Goal: Task Accomplishment & Management: Use online tool/utility

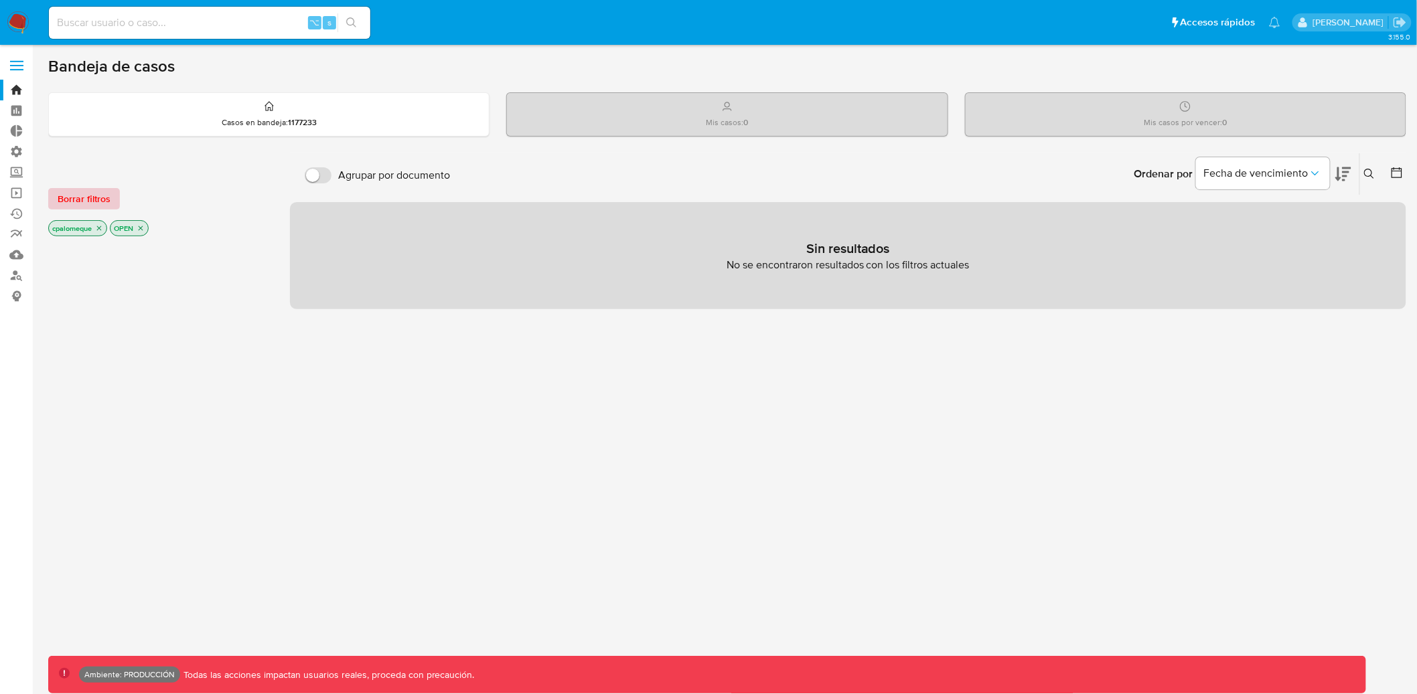
click at [95, 206] on span "Borrar filtros" at bounding box center [84, 199] width 53 height 19
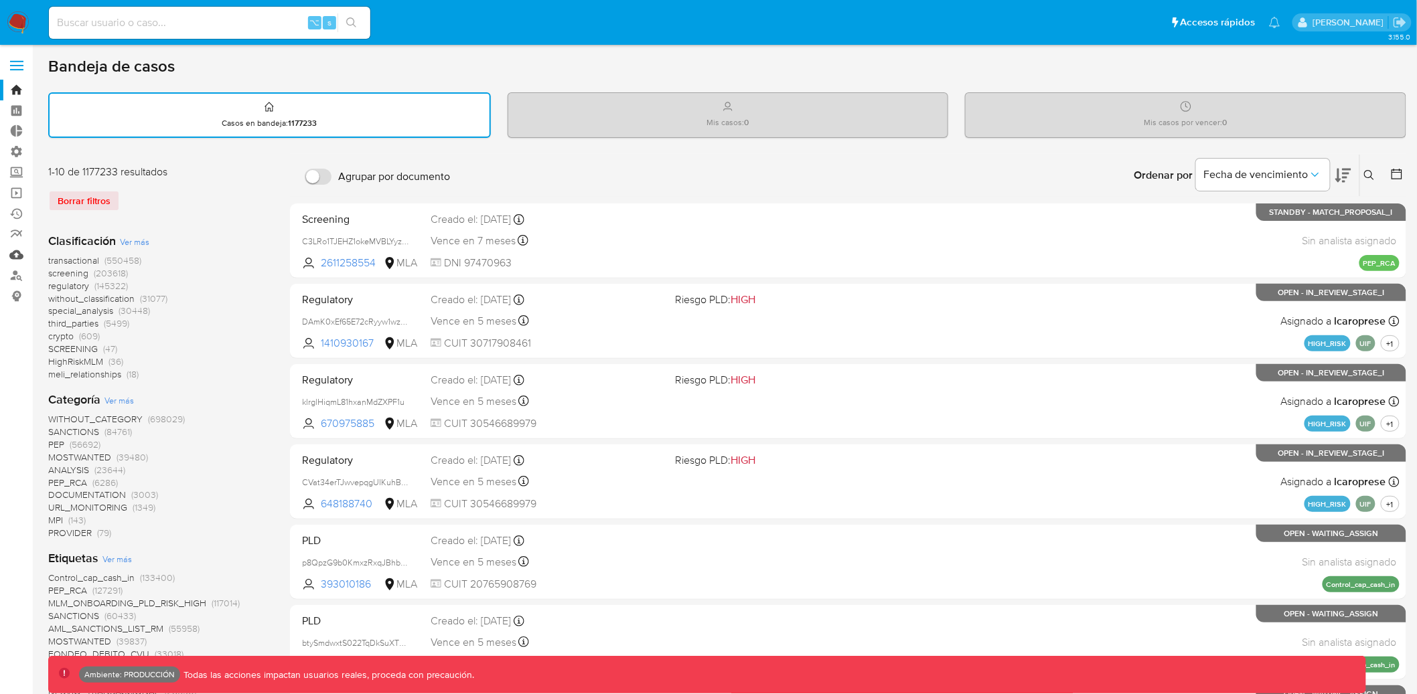
click at [12, 259] on link "Mulan" at bounding box center [79, 254] width 159 height 21
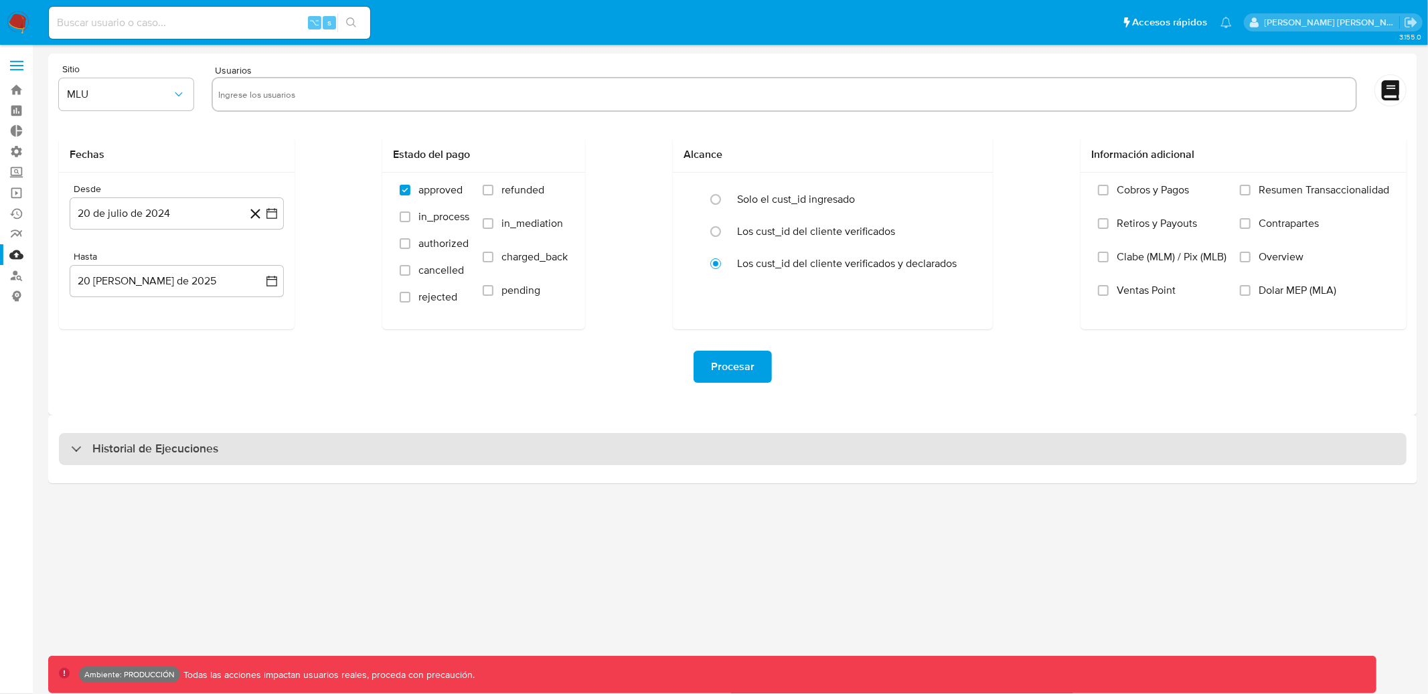
click at [81, 441] on div "Historial de Ejecuciones" at bounding box center [144, 449] width 147 height 16
select select "10"
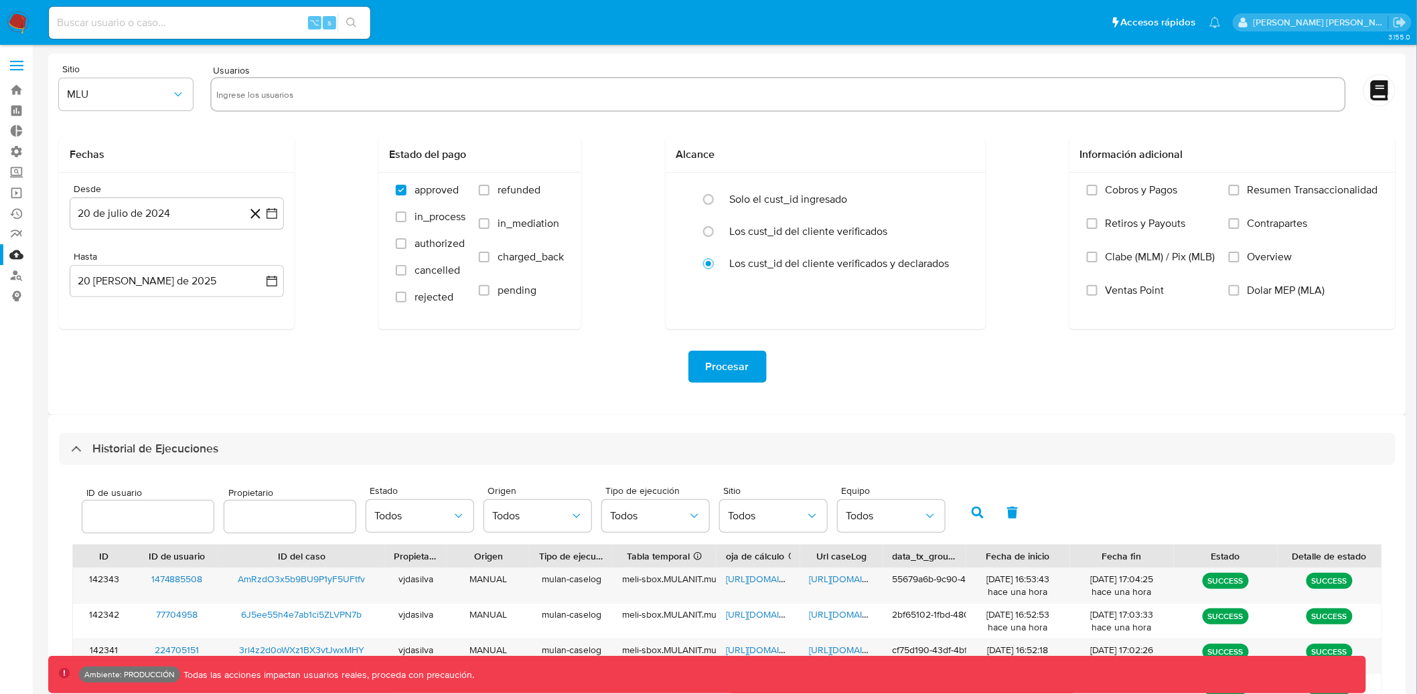
scroll to position [38, 0]
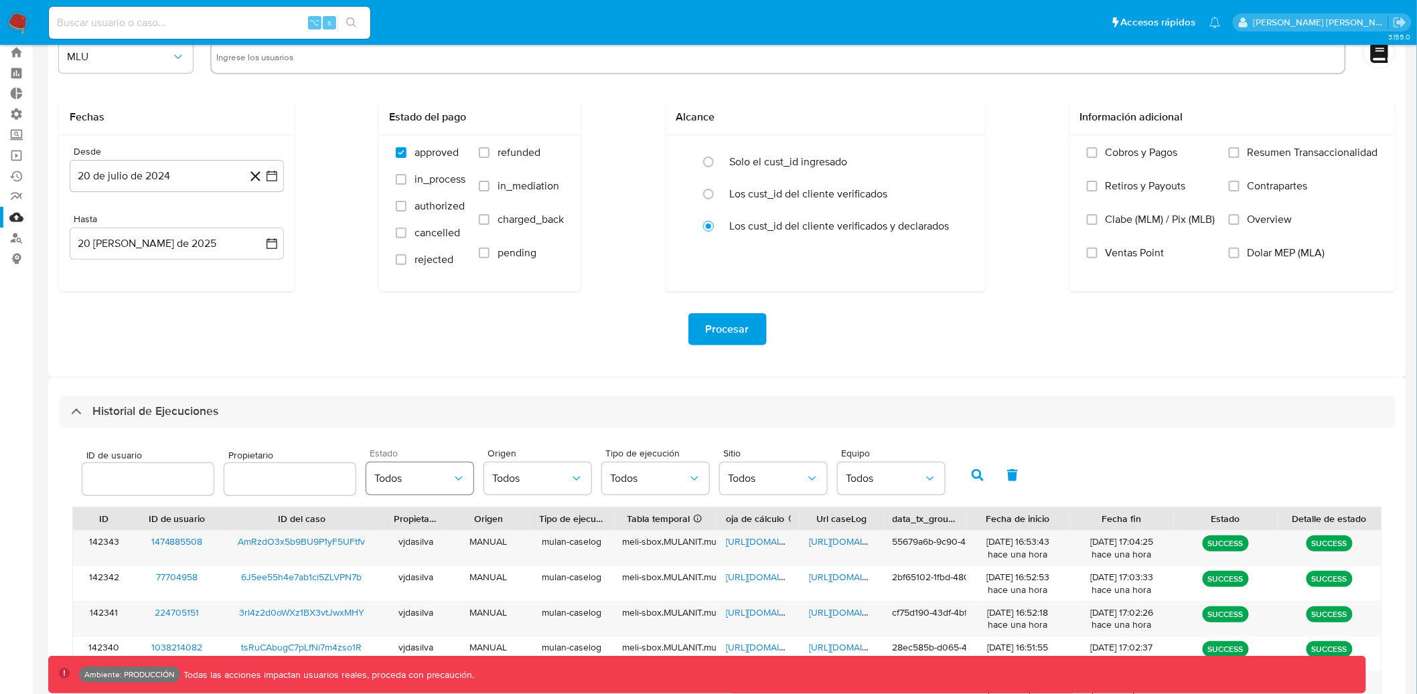
click at [439, 474] on span "Todos" at bounding box center [413, 478] width 78 height 13
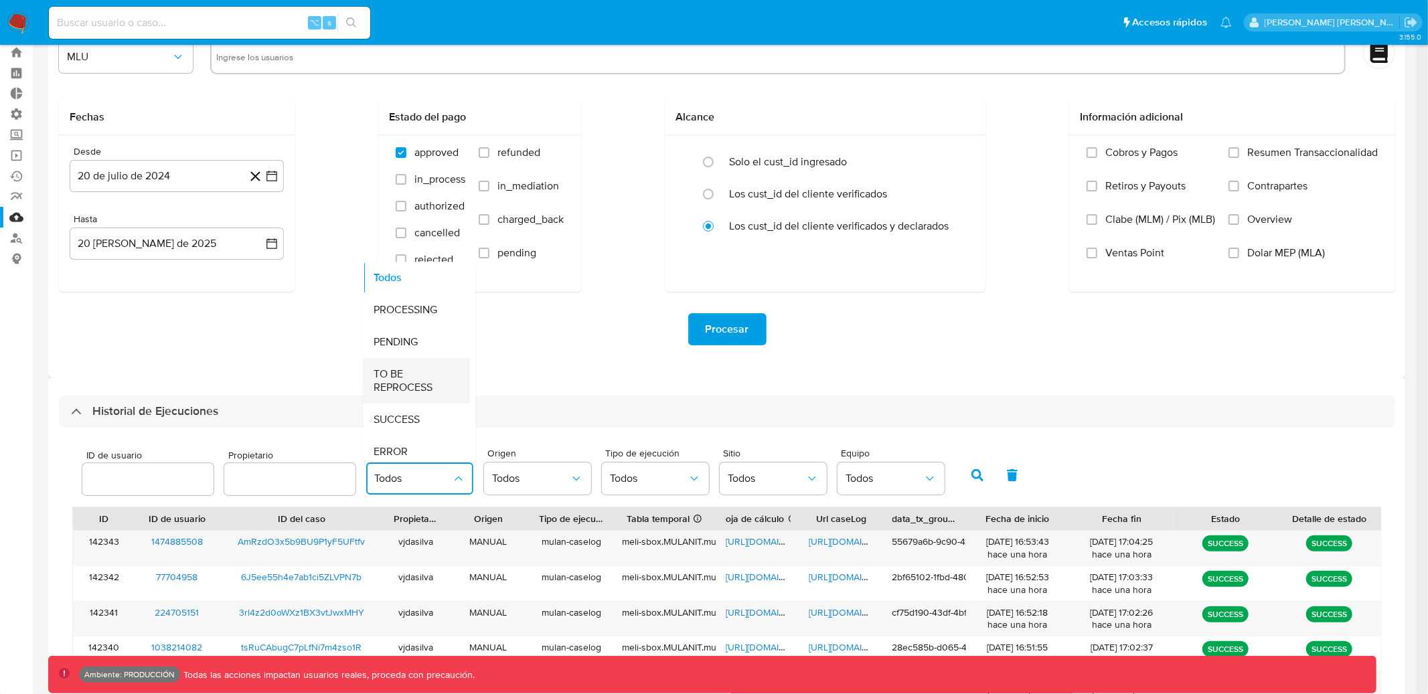
click at [421, 394] on span "TO BE REPROCESS" at bounding box center [413, 381] width 78 height 27
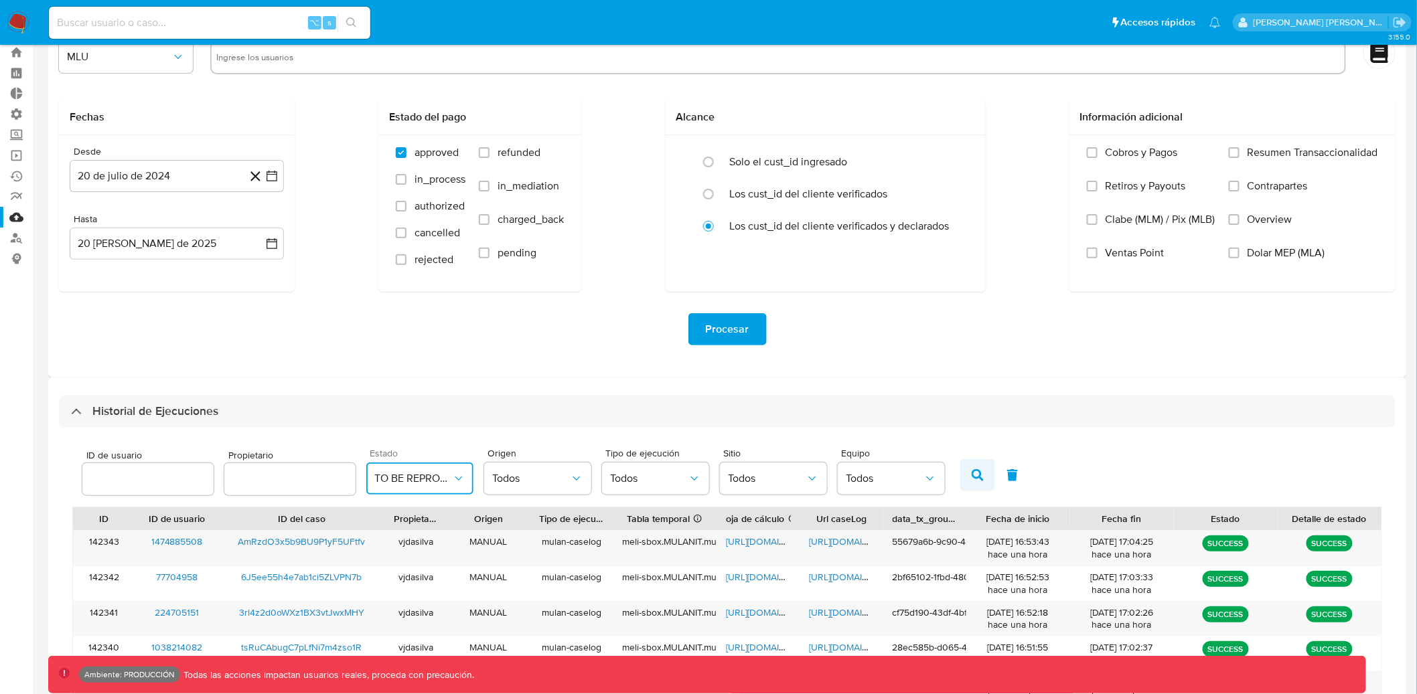
click at [975, 471] on button "button" at bounding box center [977, 475] width 35 height 32
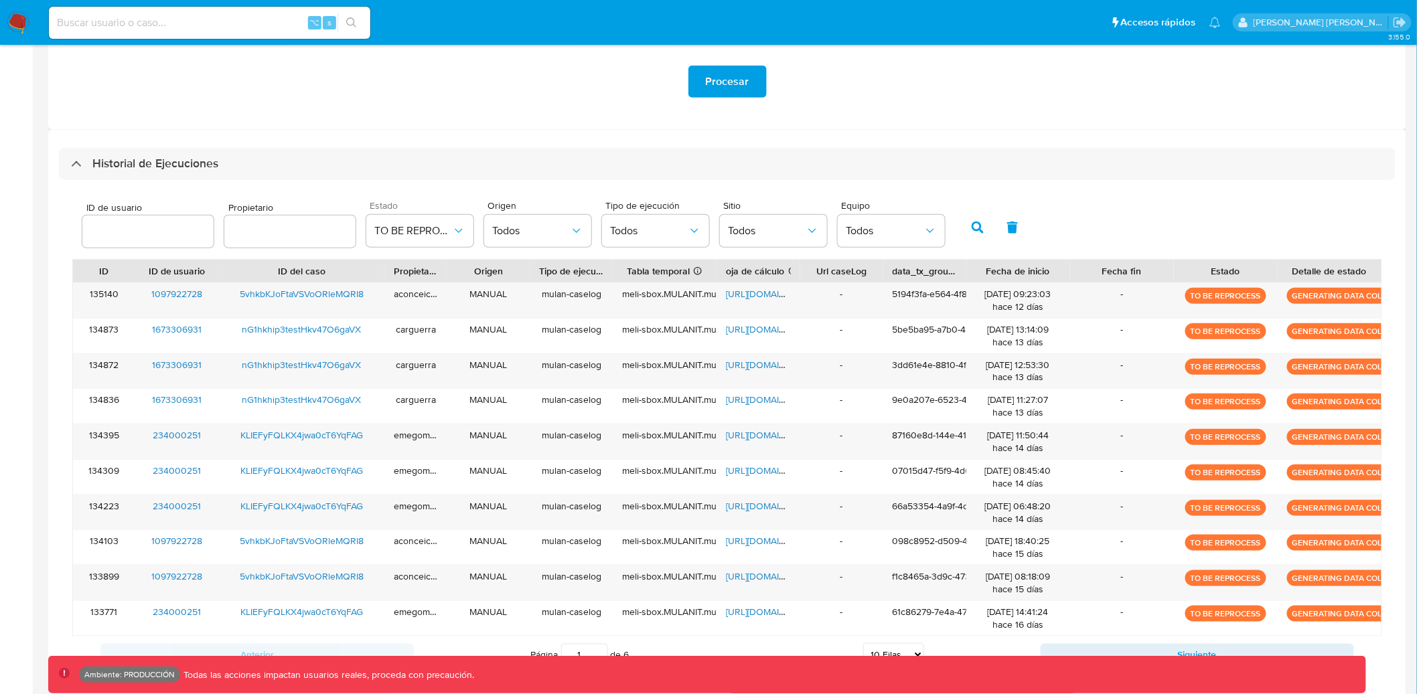
scroll to position [303, 0]
